Goal: Information Seeking & Learning: Check status

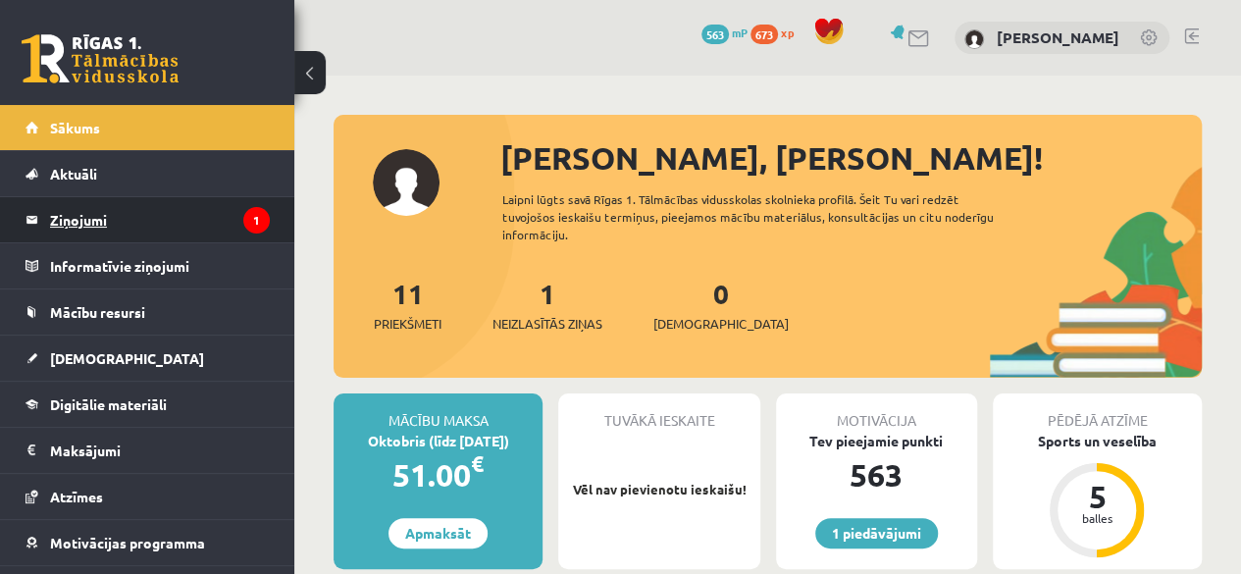
click at [92, 217] on legend "Ziņojumi 1" at bounding box center [160, 219] width 220 height 45
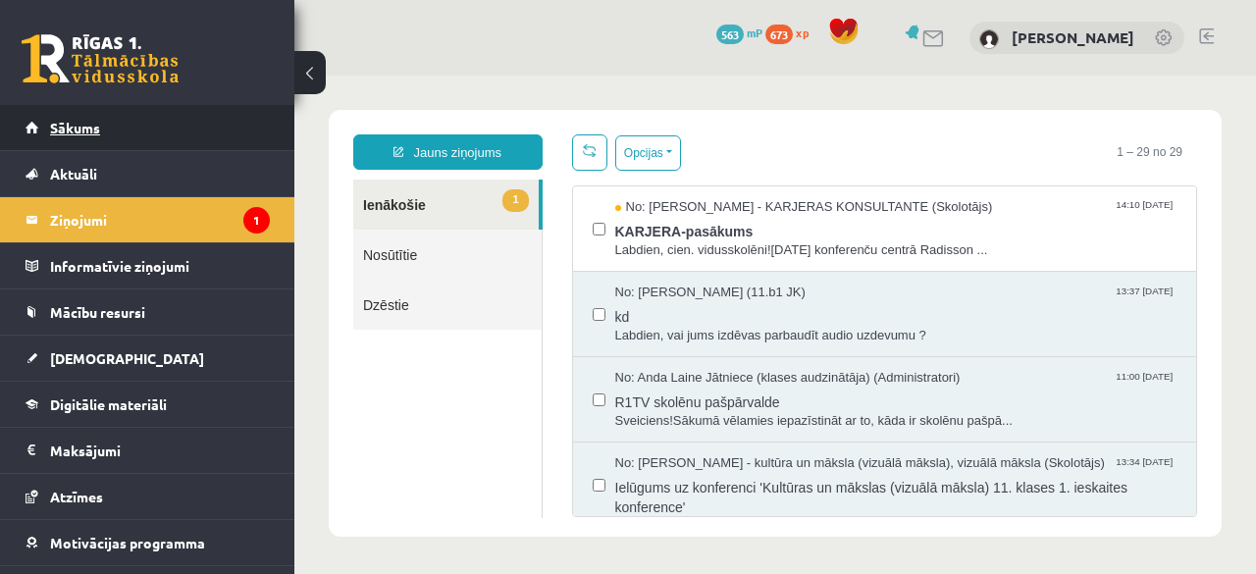
click at [97, 148] on link "Sākums" at bounding box center [148, 127] width 244 height 45
